Goal: Task Accomplishment & Management: Use online tool/utility

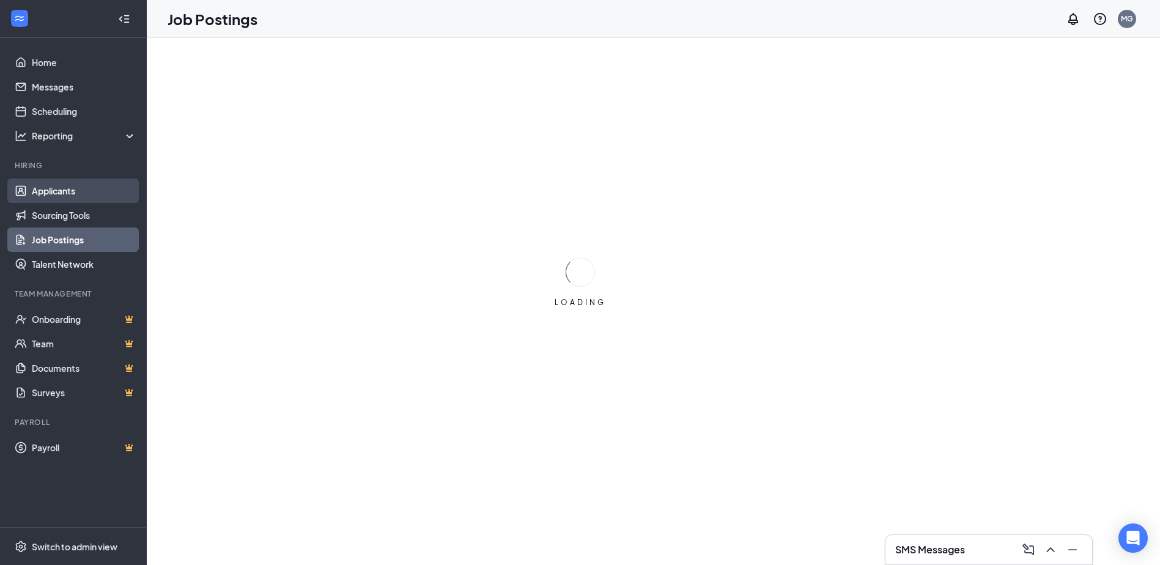
click at [75, 189] on link "Applicants" at bounding box center [84, 191] width 105 height 24
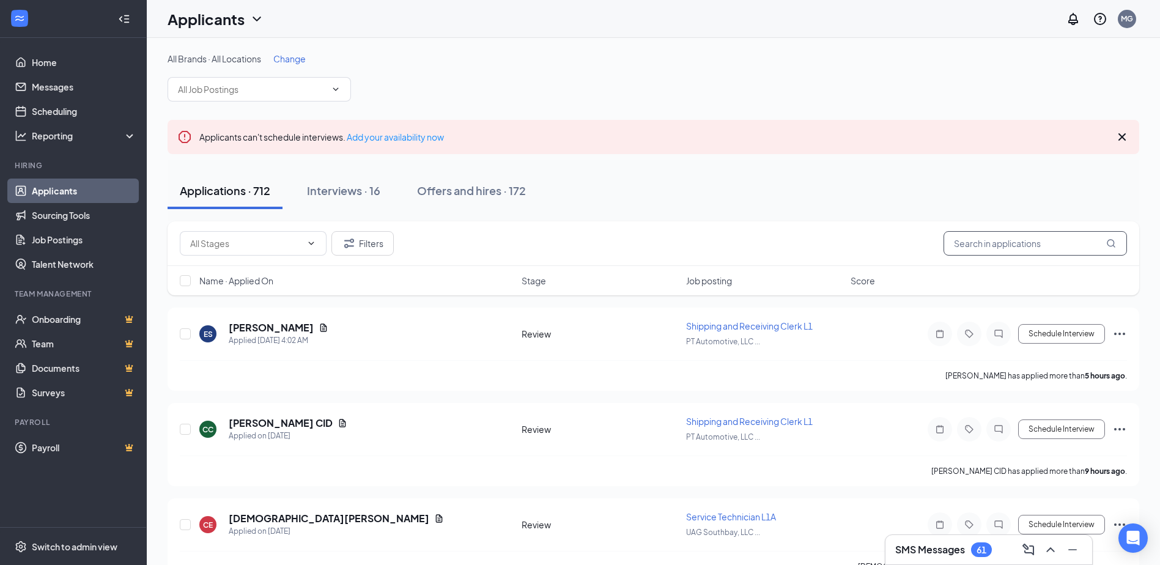
click at [1017, 235] on div "Filters" at bounding box center [654, 243] width 972 height 45
click at [1017, 240] on input "text" at bounding box center [1034, 243] width 183 height 24
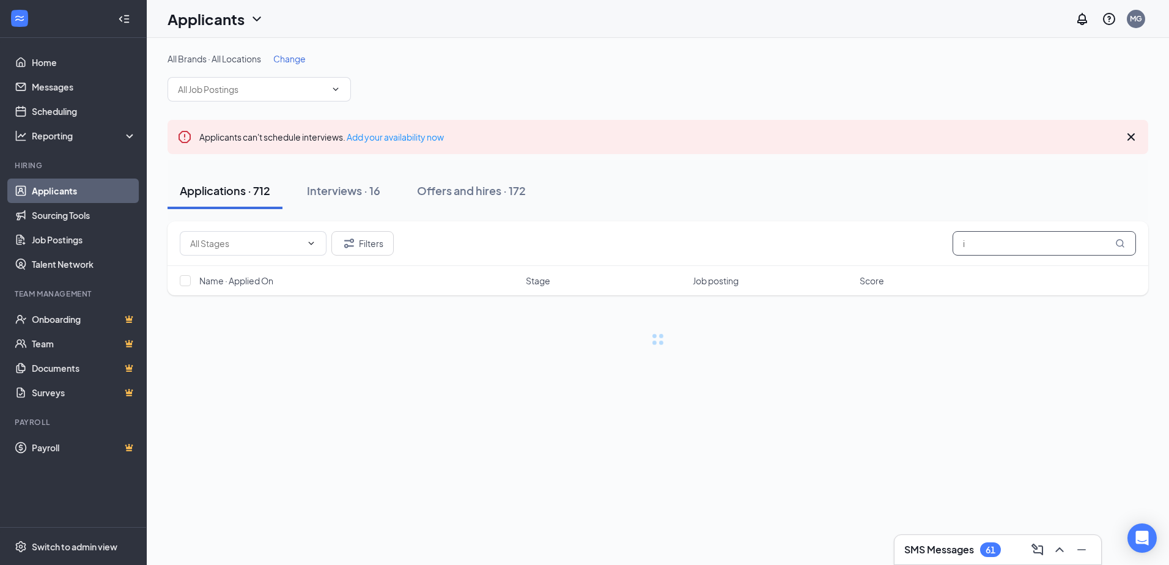
type input "i"
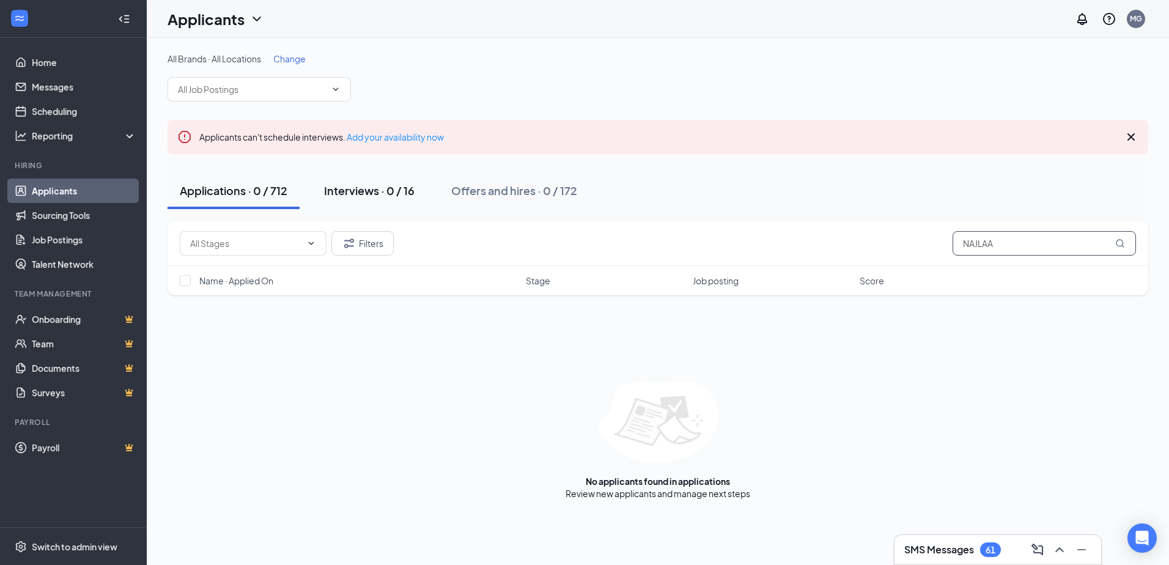
type input "NAJLAA"
click at [376, 197] on div "Interviews · 0 / 16" at bounding box center [369, 190] width 90 height 15
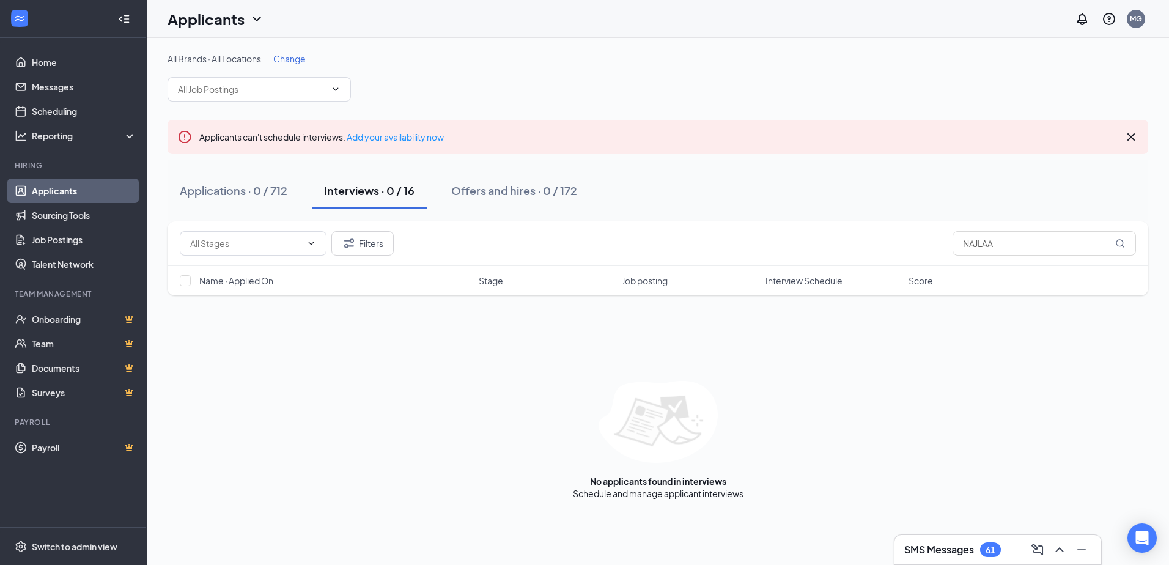
drag, startPoint x: 549, startPoint y: 194, endPoint x: 634, endPoint y: 184, distance: 85.6
click at [550, 194] on div "Offers and hires · 0 / 172" at bounding box center [514, 190] width 126 height 15
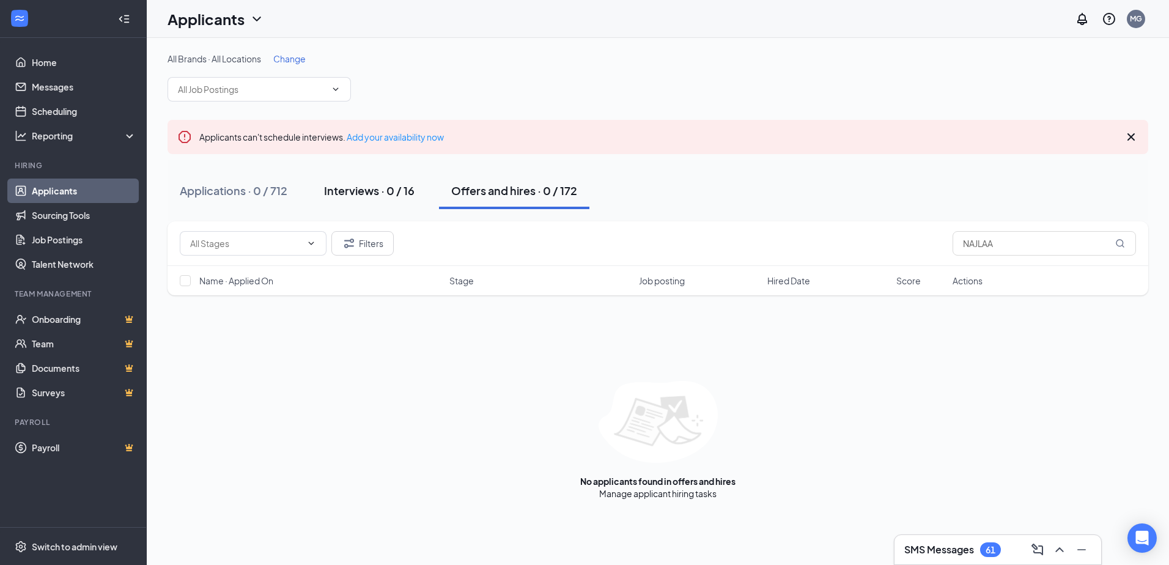
click at [402, 191] on div "Interviews · 0 / 16" at bounding box center [369, 190] width 90 height 15
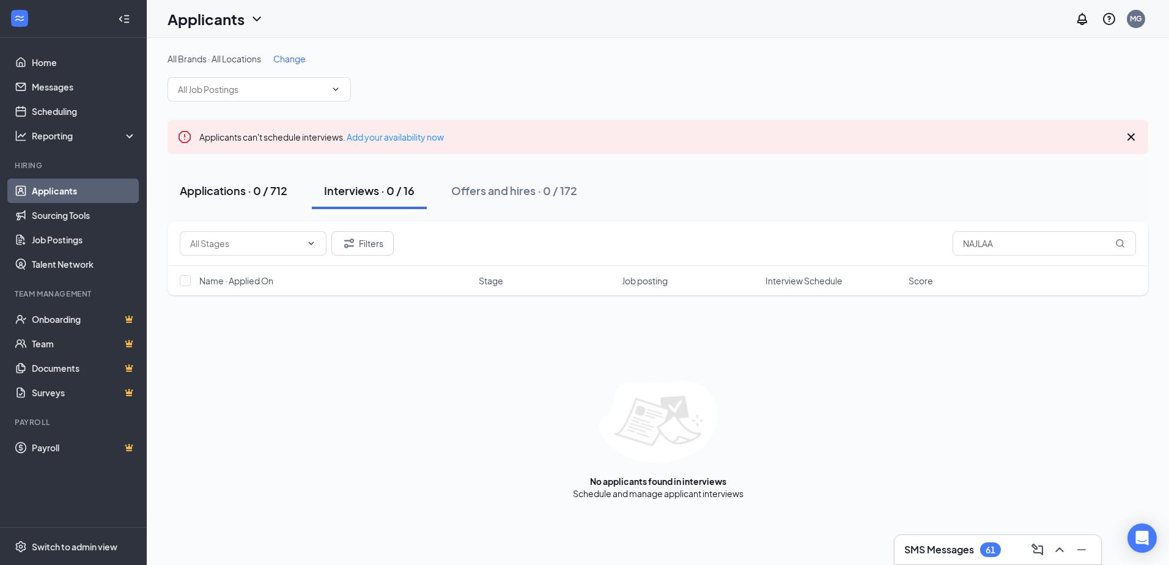
click at [259, 190] on div "Applications · 0 / 712" at bounding box center [234, 190] width 108 height 15
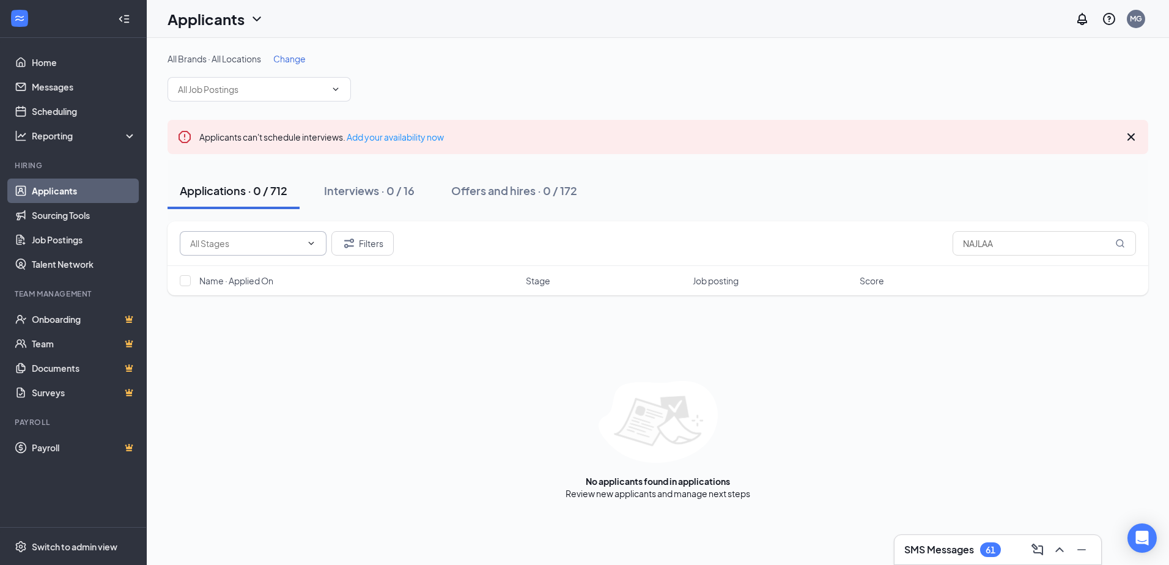
click at [307, 249] on span at bounding box center [253, 243] width 147 height 24
click at [324, 91] on input "text" at bounding box center [252, 89] width 148 height 13
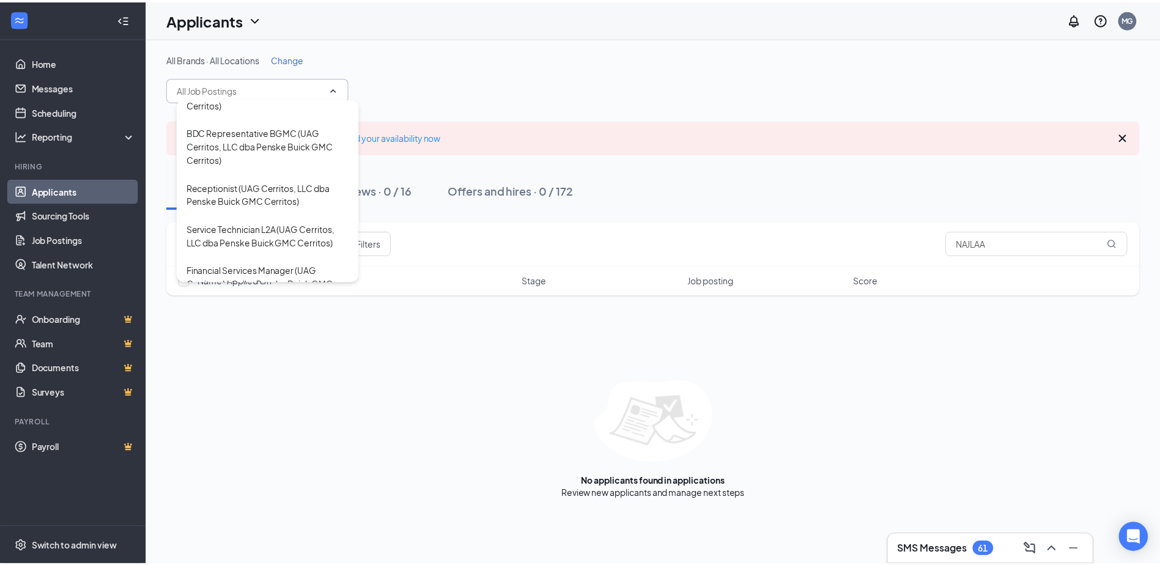
scroll to position [734, 0]
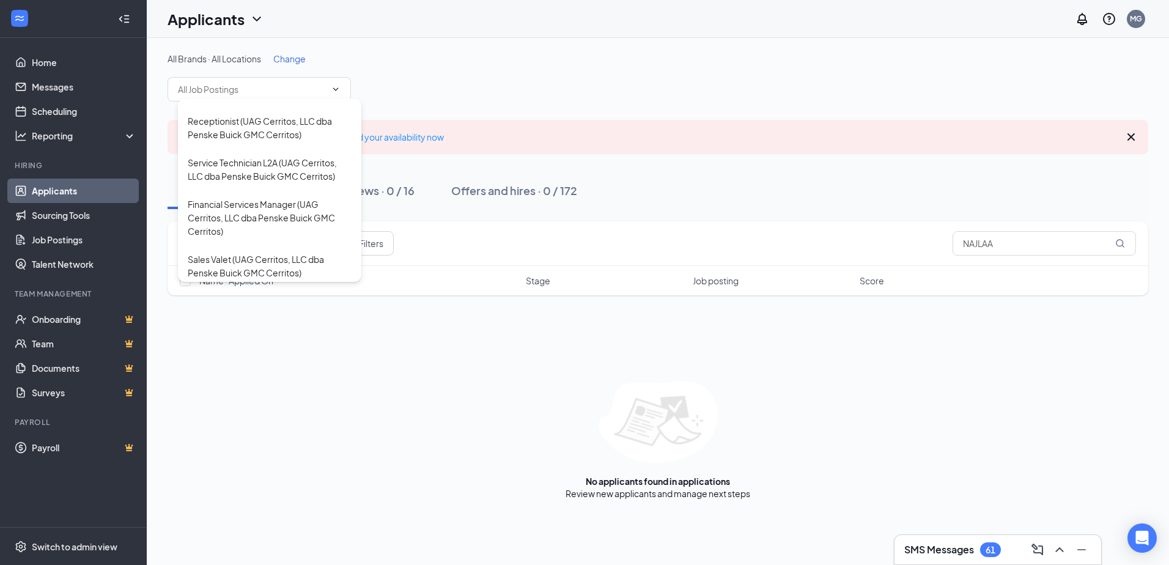
drag, startPoint x: 733, startPoint y: 90, endPoint x: 755, endPoint y: 95, distance: 22.5
click at [737, 90] on div "All Brands · All Locations Change Sales Representative ([GEOGRAPHIC_DATA][PERSO…" at bounding box center [658, 77] width 981 height 49
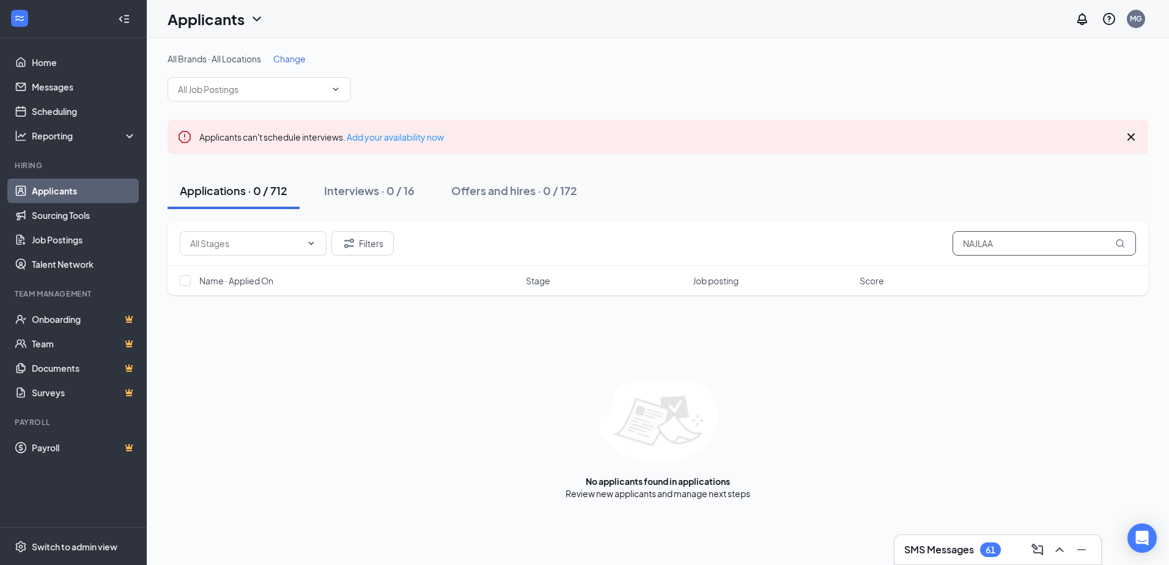
drag, startPoint x: 1009, startPoint y: 245, endPoint x: 534, endPoint y: 253, distance: 474.5
click at [532, 253] on div "Filters NAJLAA" at bounding box center [658, 243] width 956 height 24
type input "a"
type input "ALZUBIDI"
drag, startPoint x: 923, startPoint y: 241, endPoint x: 821, endPoint y: 236, distance: 102.2
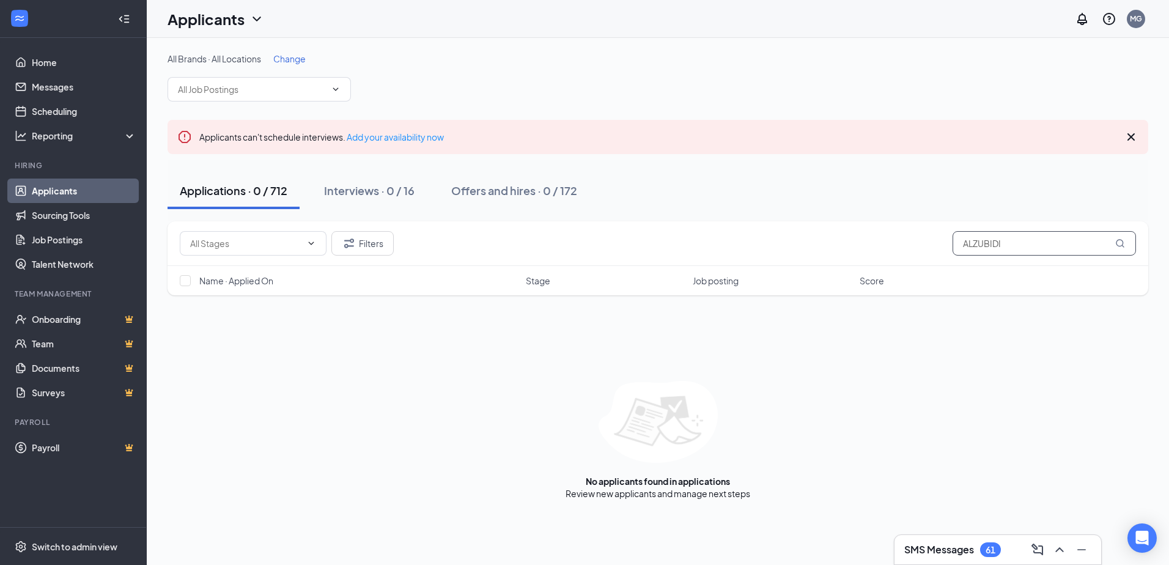
click at [827, 243] on div "Filters ALZUBIDI" at bounding box center [658, 243] width 956 height 24
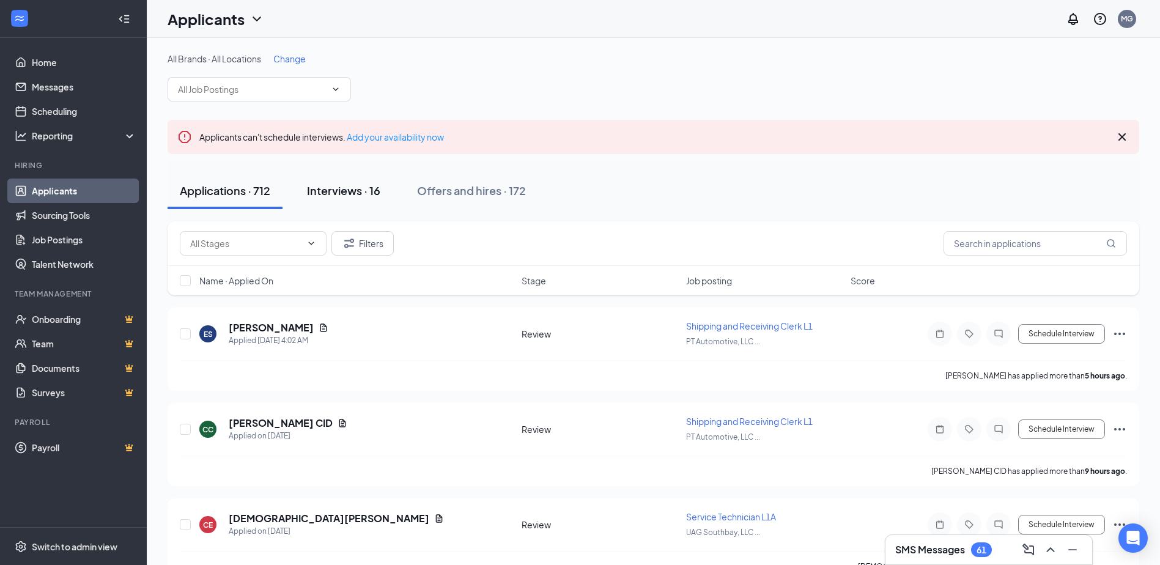
click at [358, 186] on div "Interviews · 16" at bounding box center [343, 190] width 73 height 15
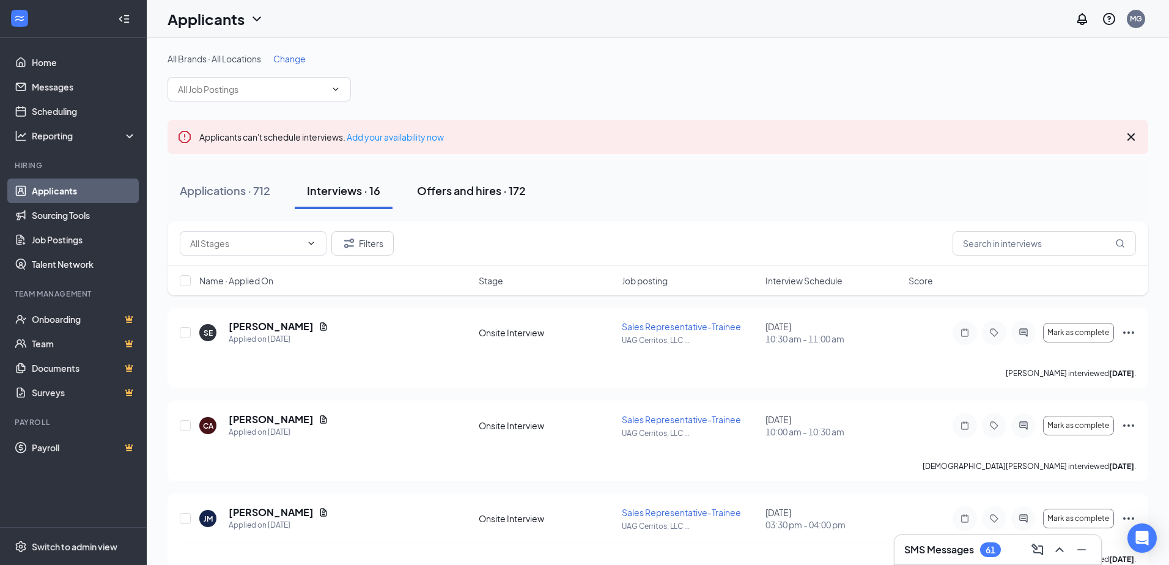
click at [495, 190] on div "Offers and hires · 172" at bounding box center [471, 190] width 109 height 15
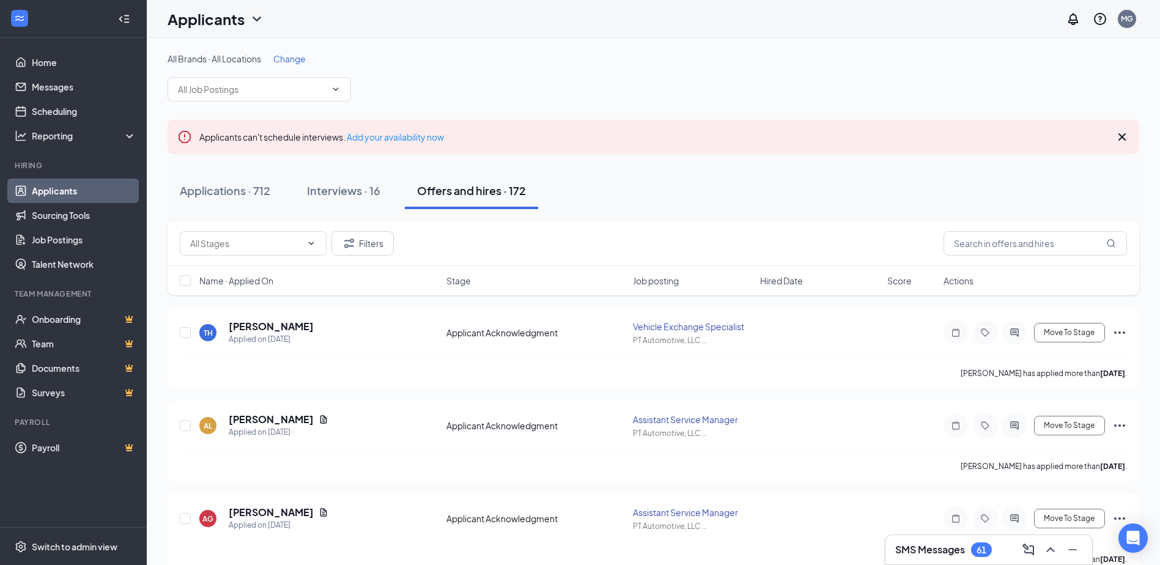
click at [613, 204] on div "Applications · 712 Interviews · 16 Offers and hires · 172" at bounding box center [654, 190] width 972 height 37
